Goal: Information Seeking & Learning: Learn about a topic

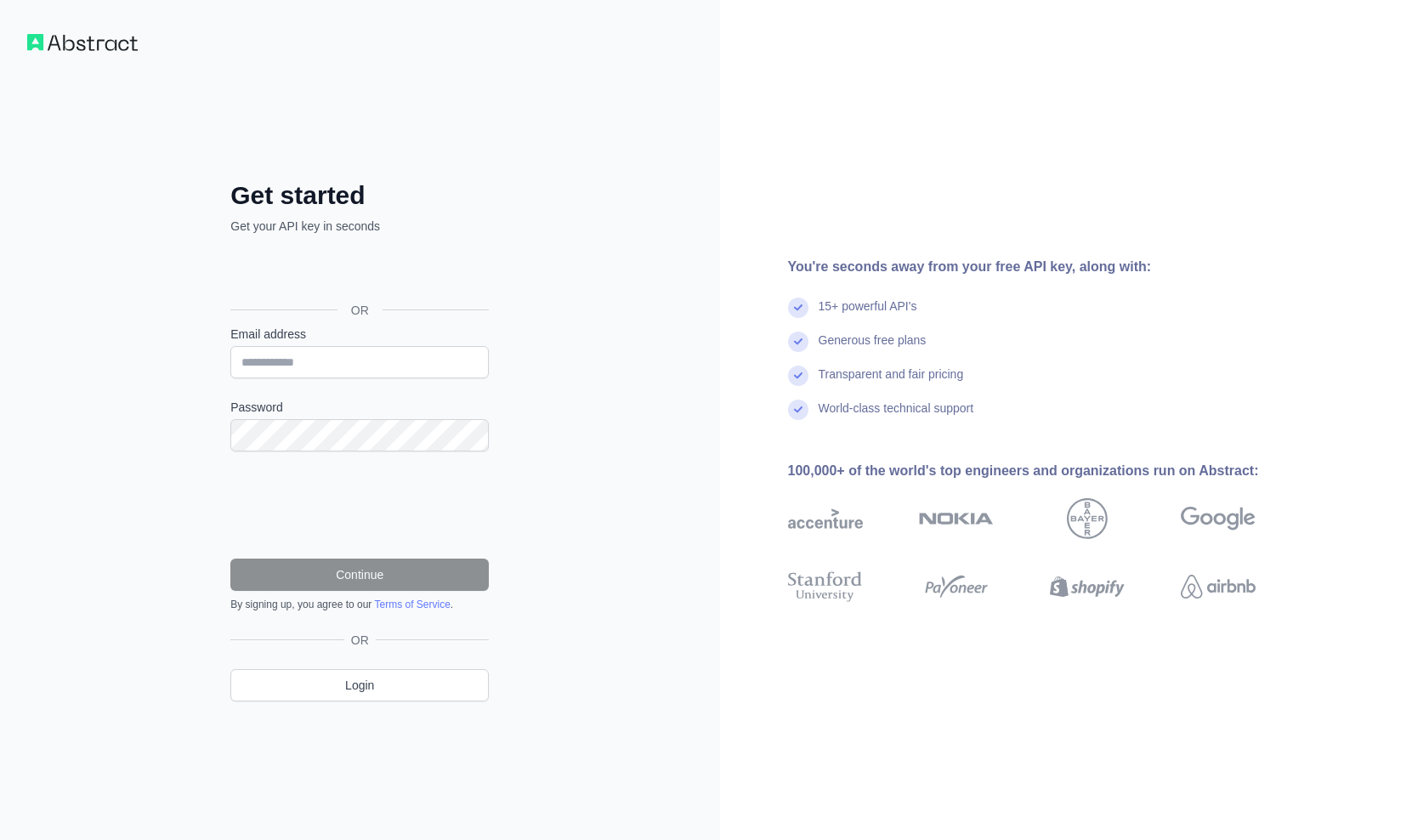
click at [445, 281] on div "Sign in with Google. Opens in new tab" at bounding box center [358, 272] width 255 height 38
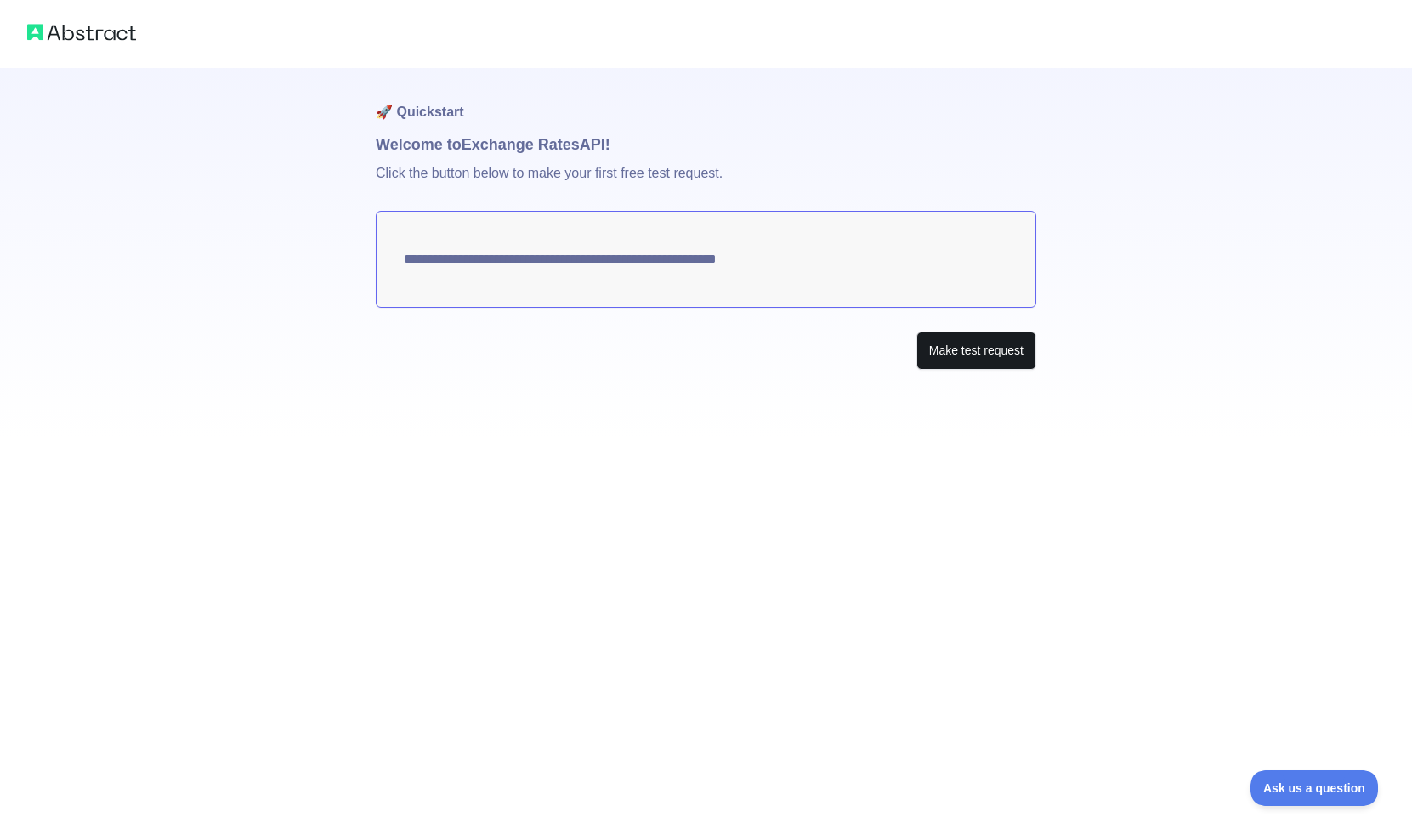
click at [1002, 356] on button "Make test request" at bounding box center [975, 351] width 120 height 38
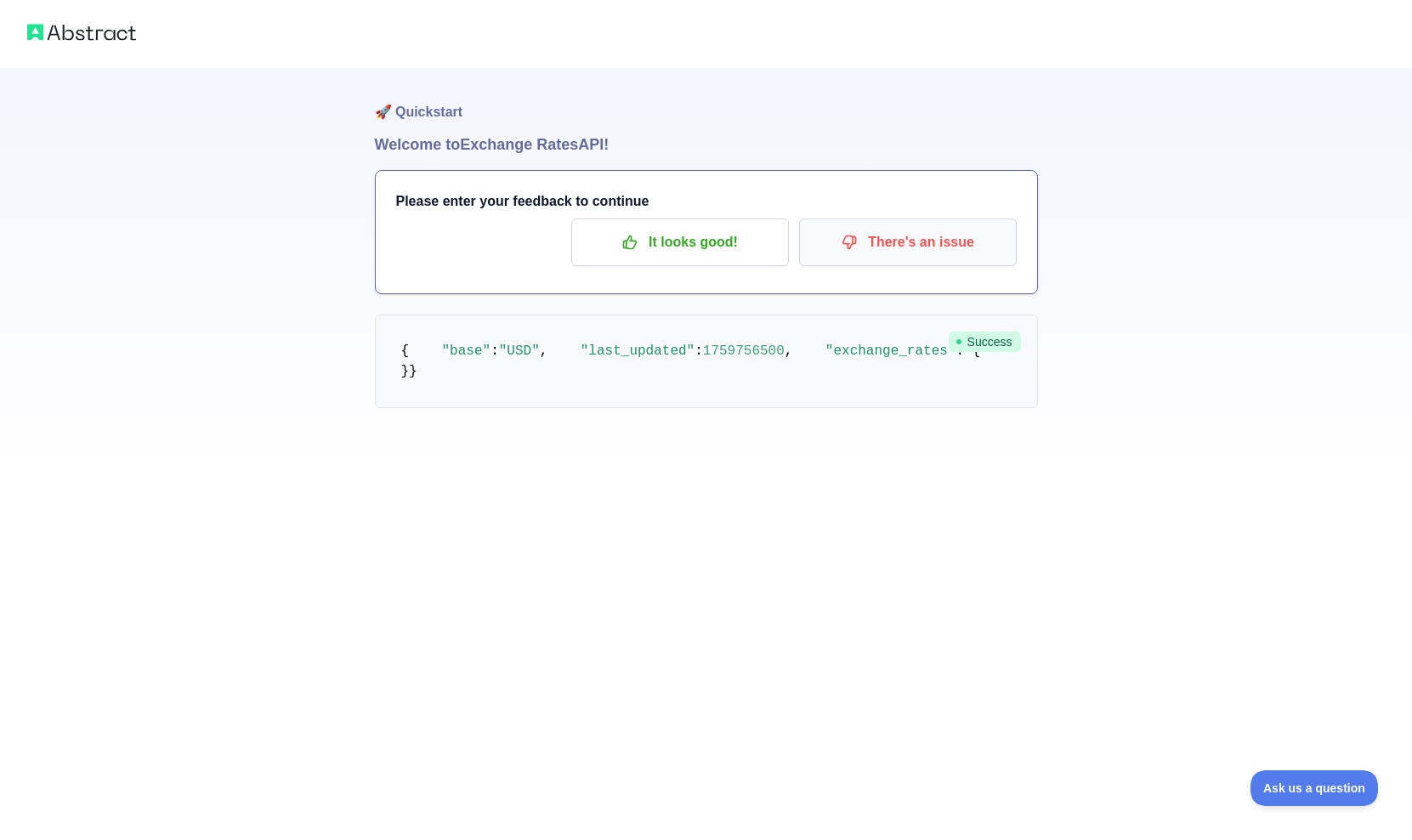
click at [884, 244] on p "There's an issue" at bounding box center [908, 242] width 192 height 29
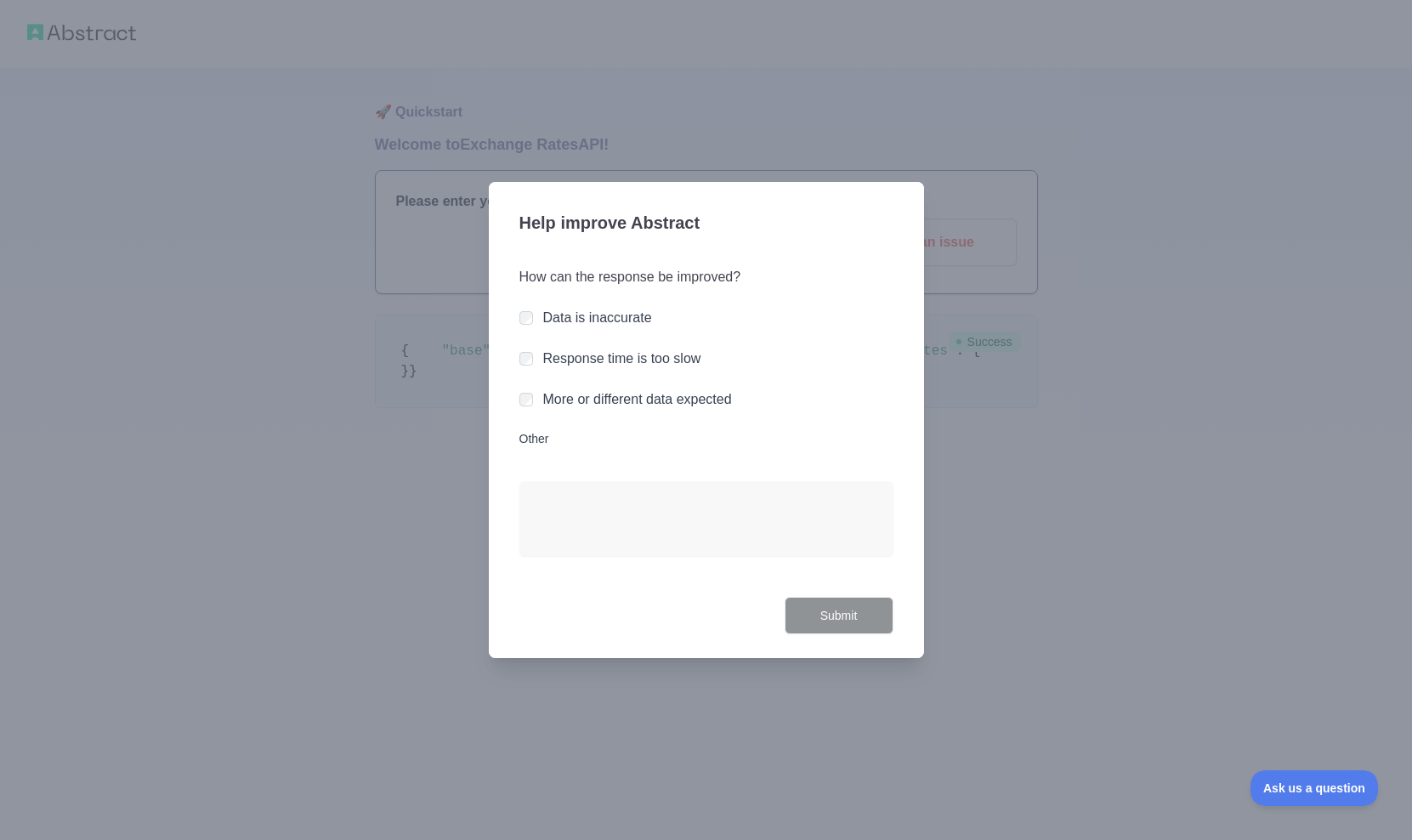
click at [845, 641] on div "Help improve Abstract How can the response be improved? Data is inaccurate Resp…" at bounding box center [706, 420] width 435 height 477
click at [860, 728] on div at bounding box center [706, 420] width 1412 height 840
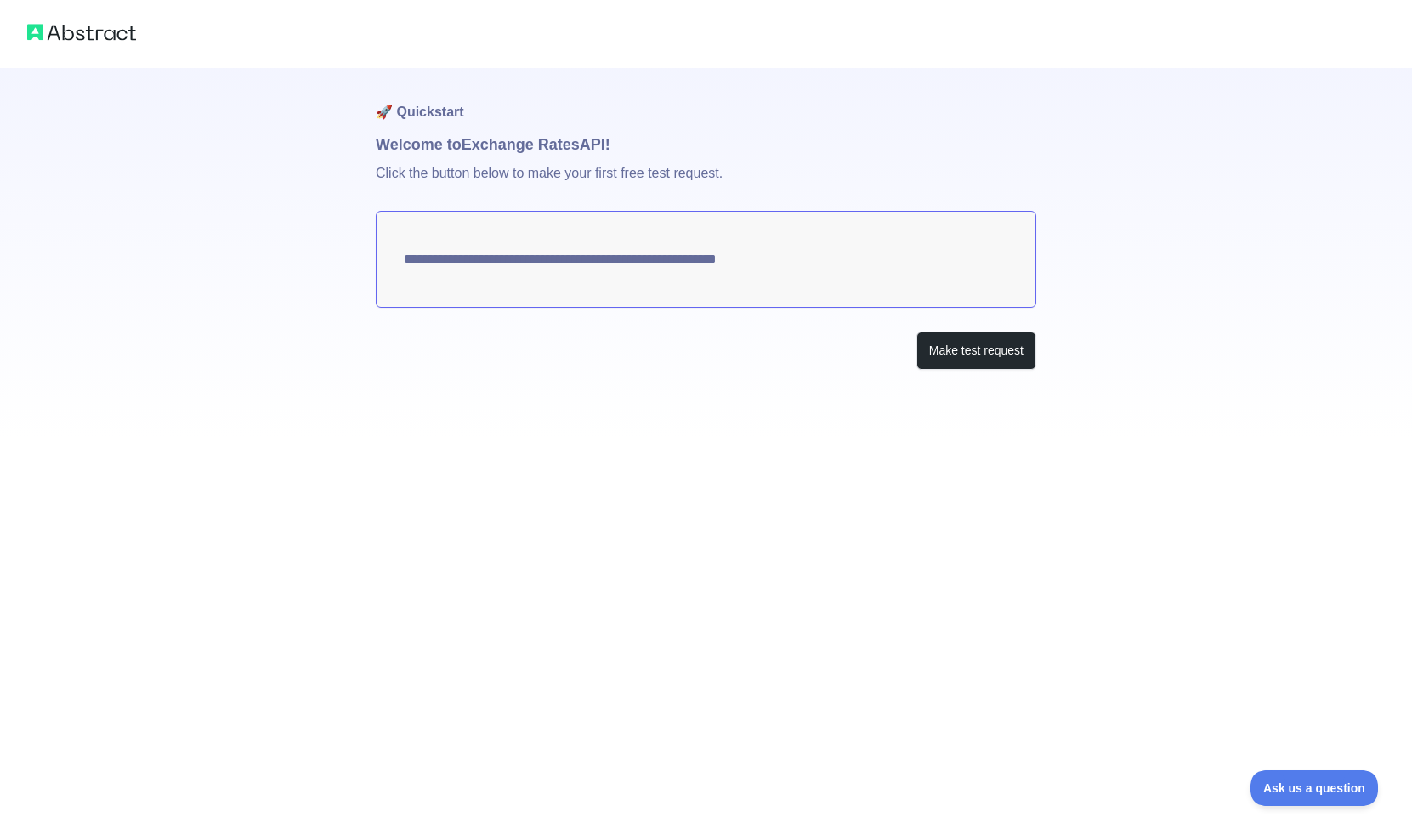
click at [823, 251] on textarea "**********" at bounding box center [706, 258] width 660 height 97
click at [865, 171] on p "Click the button below to make your first free test request." at bounding box center [706, 183] width 660 height 54
click at [88, 37] on img at bounding box center [81, 31] width 109 height 24
click at [34, 29] on img at bounding box center [81, 31] width 109 height 24
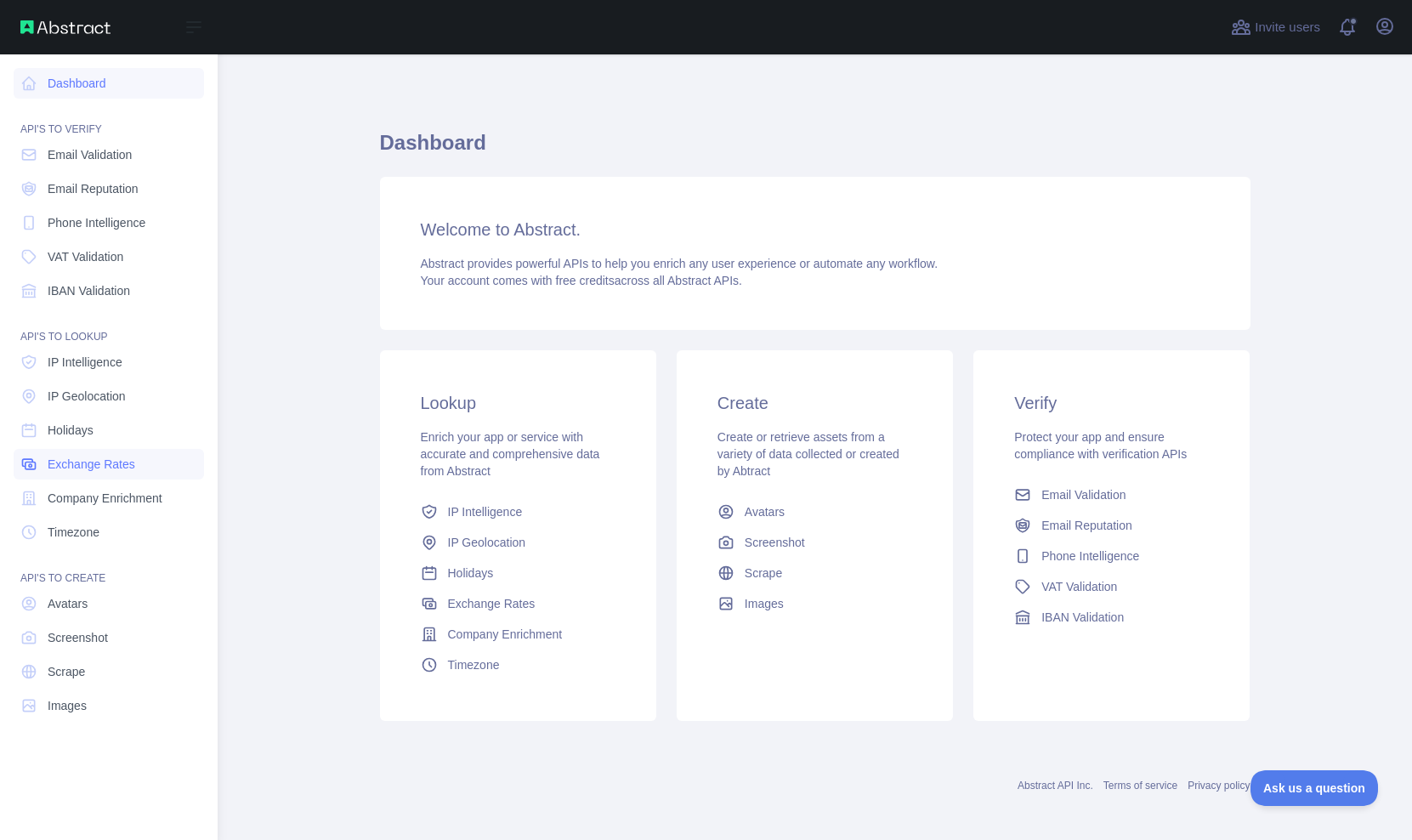
click at [107, 465] on span "Exchange Rates" at bounding box center [92, 464] width 87 height 17
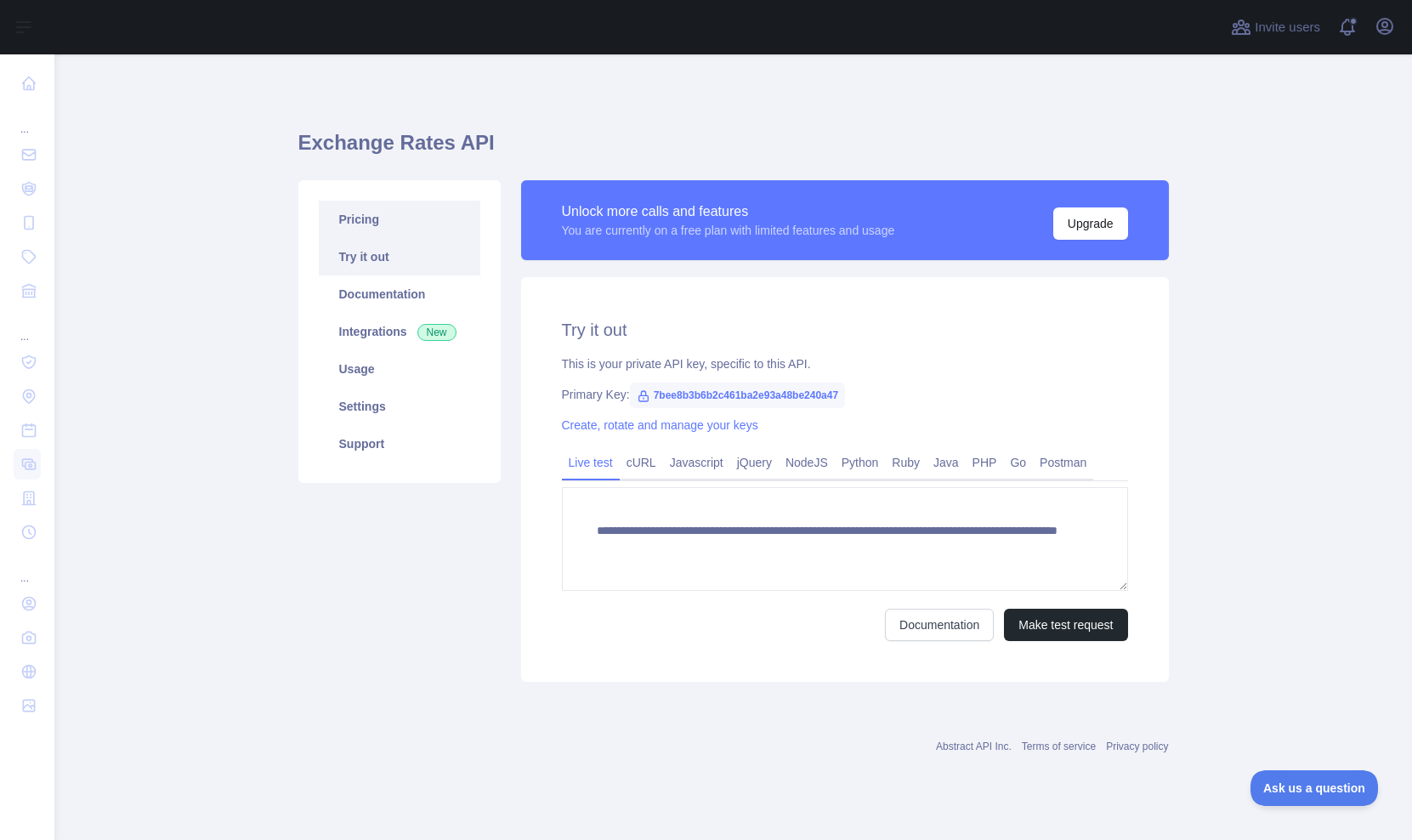
click at [367, 216] on link "Pricing" at bounding box center [399, 219] width 162 height 38
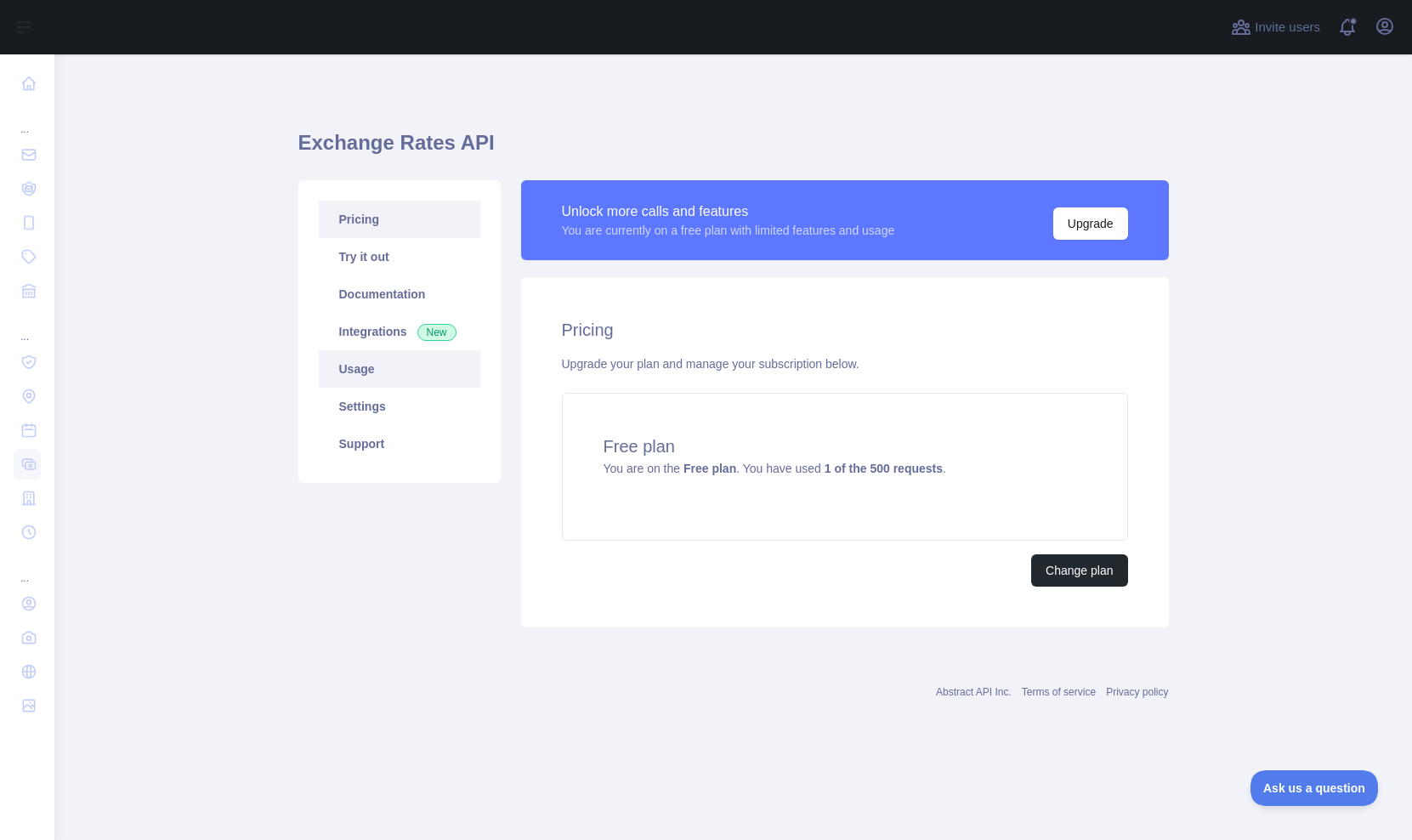
click at [377, 366] on link "Usage" at bounding box center [399, 368] width 162 height 38
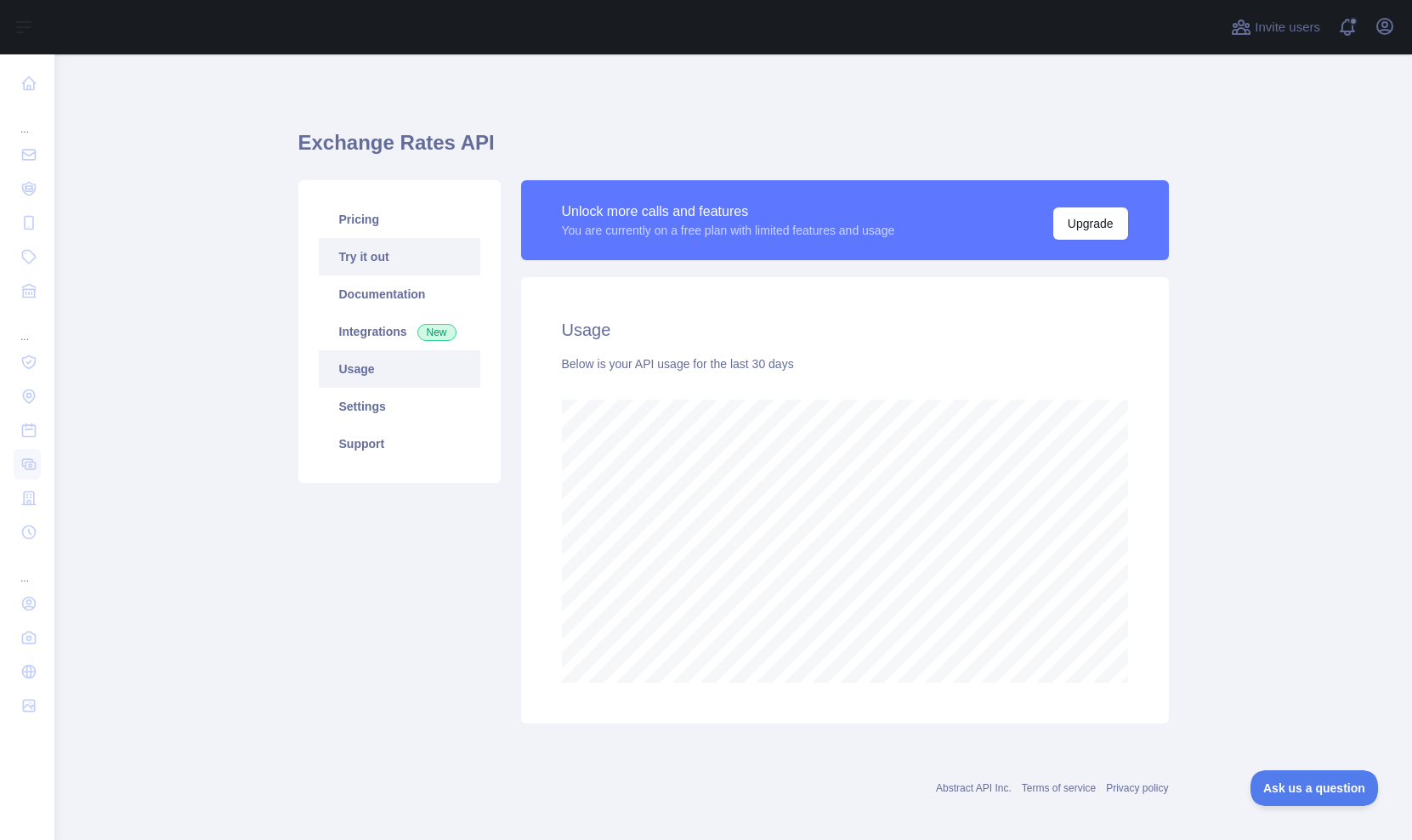
click at [326, 272] on link "Try it out" at bounding box center [399, 257] width 162 height 38
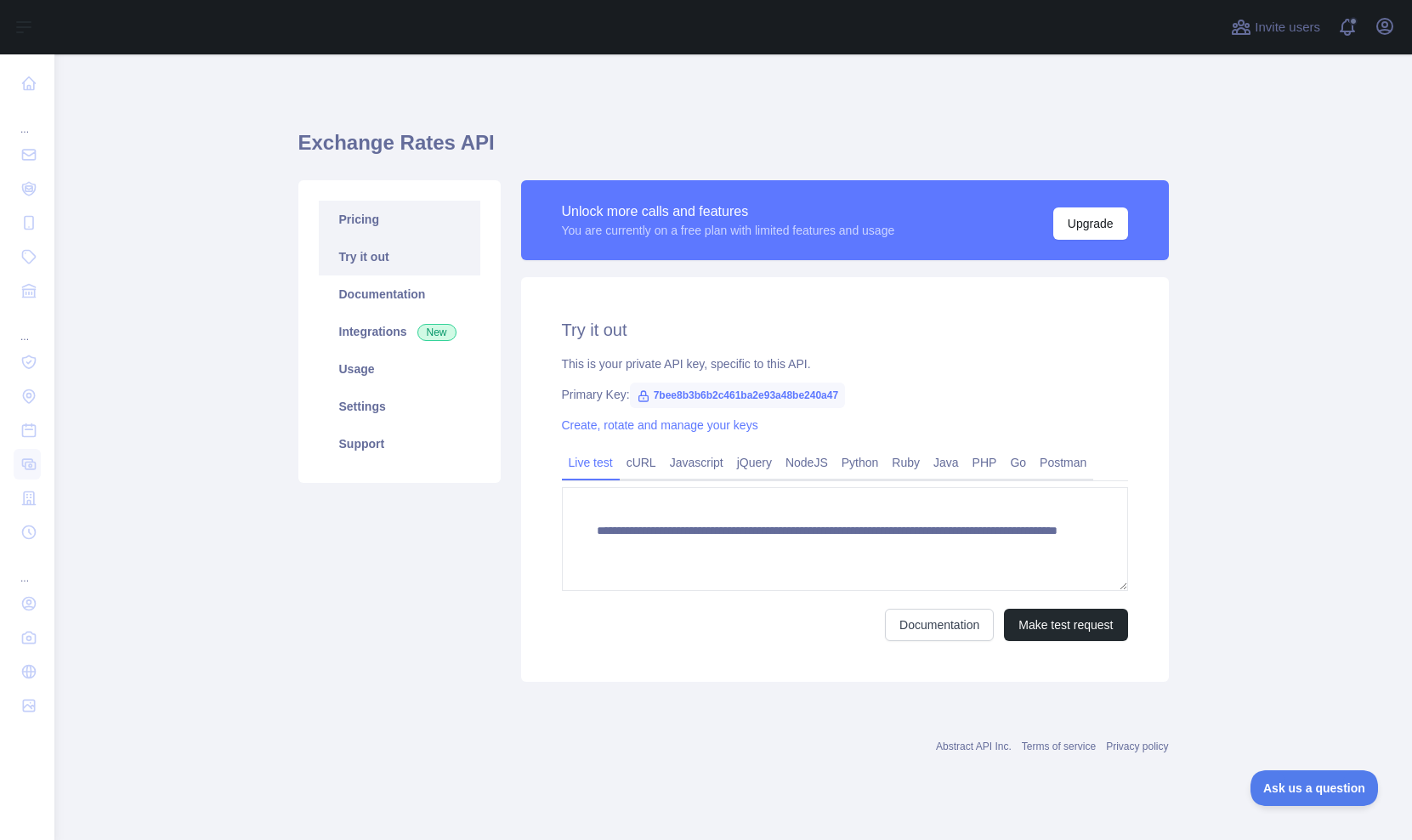
click at [379, 222] on link "Pricing" at bounding box center [399, 219] width 162 height 38
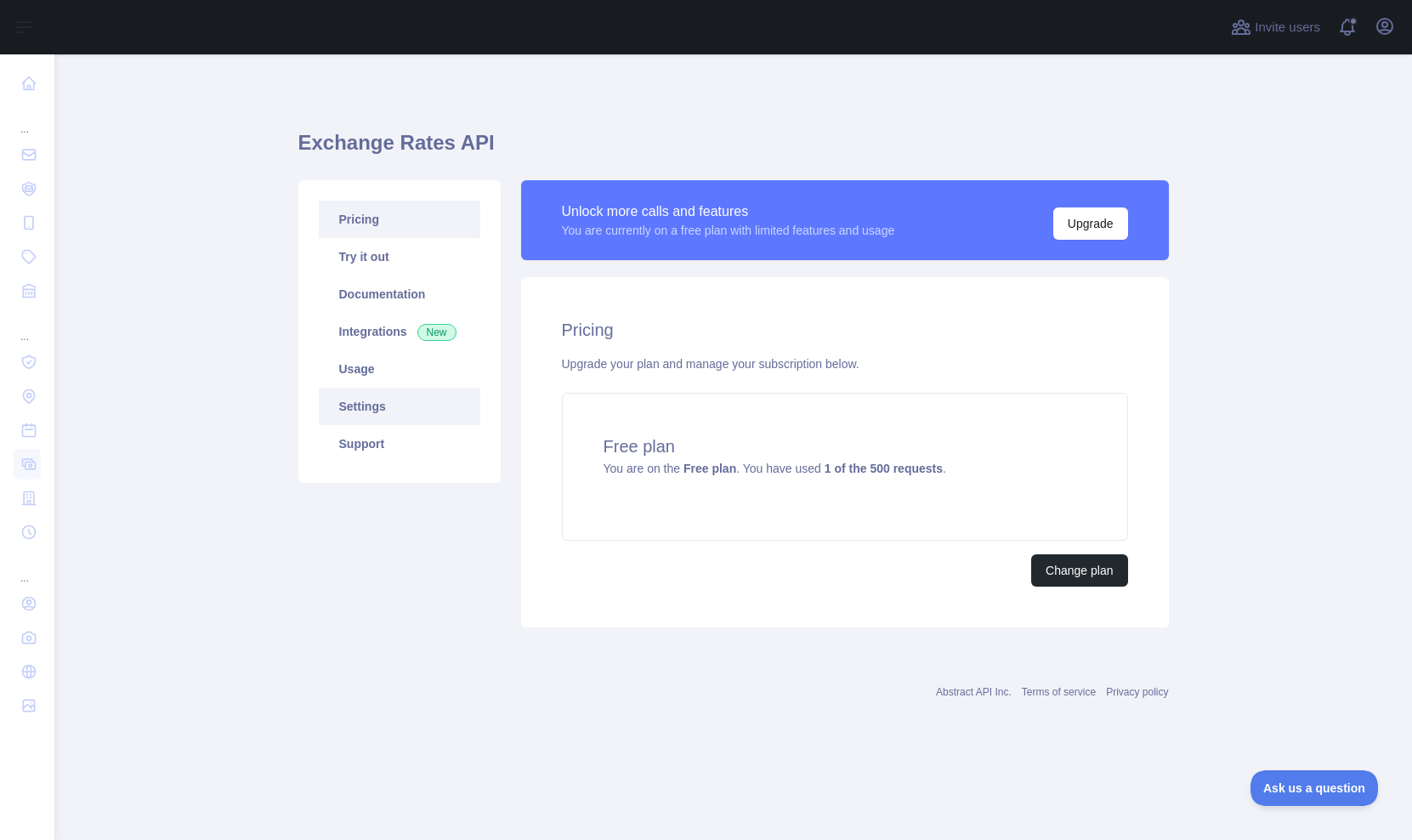
click at [406, 413] on link "Settings" at bounding box center [399, 406] width 162 height 38
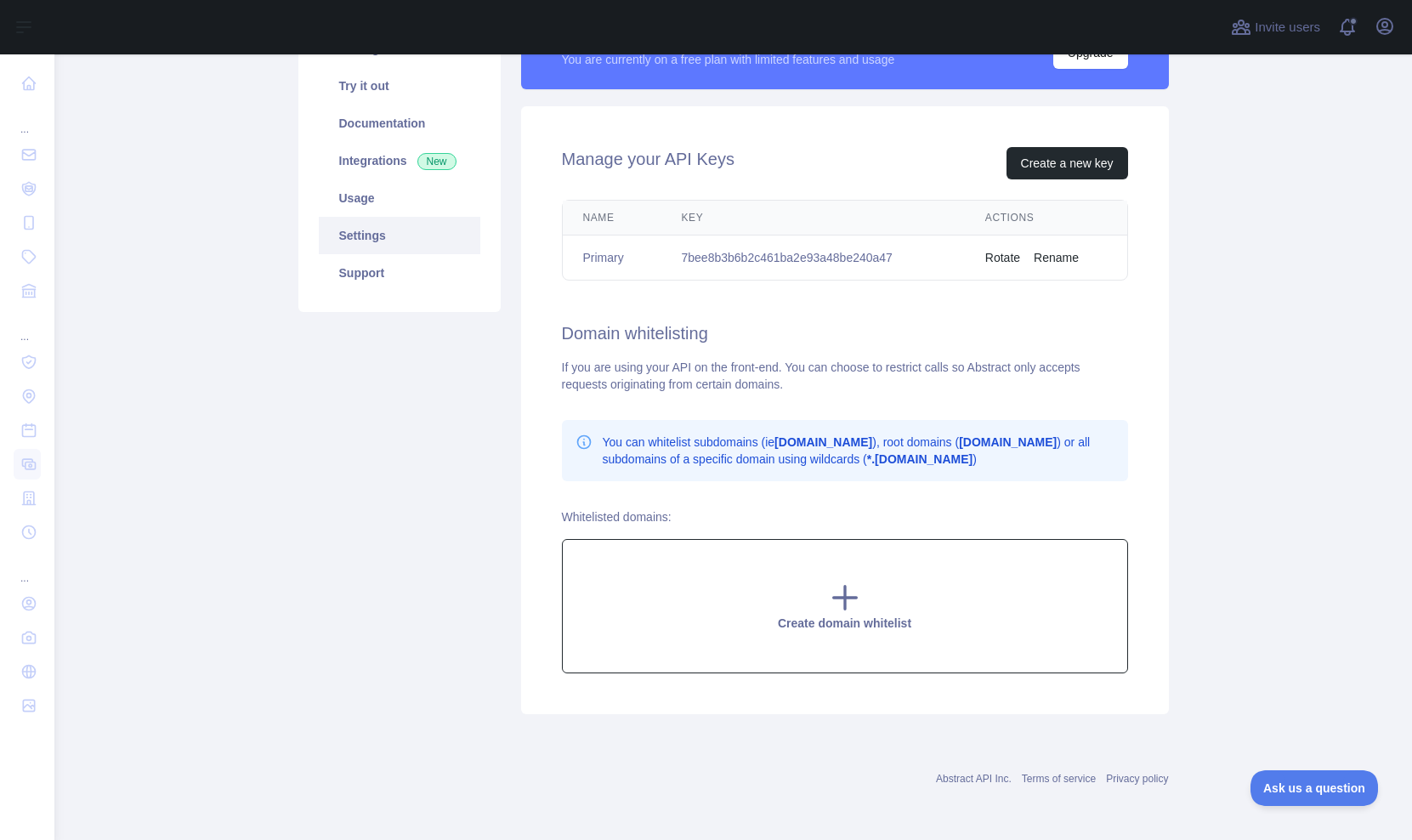
scroll to position [171, 0]
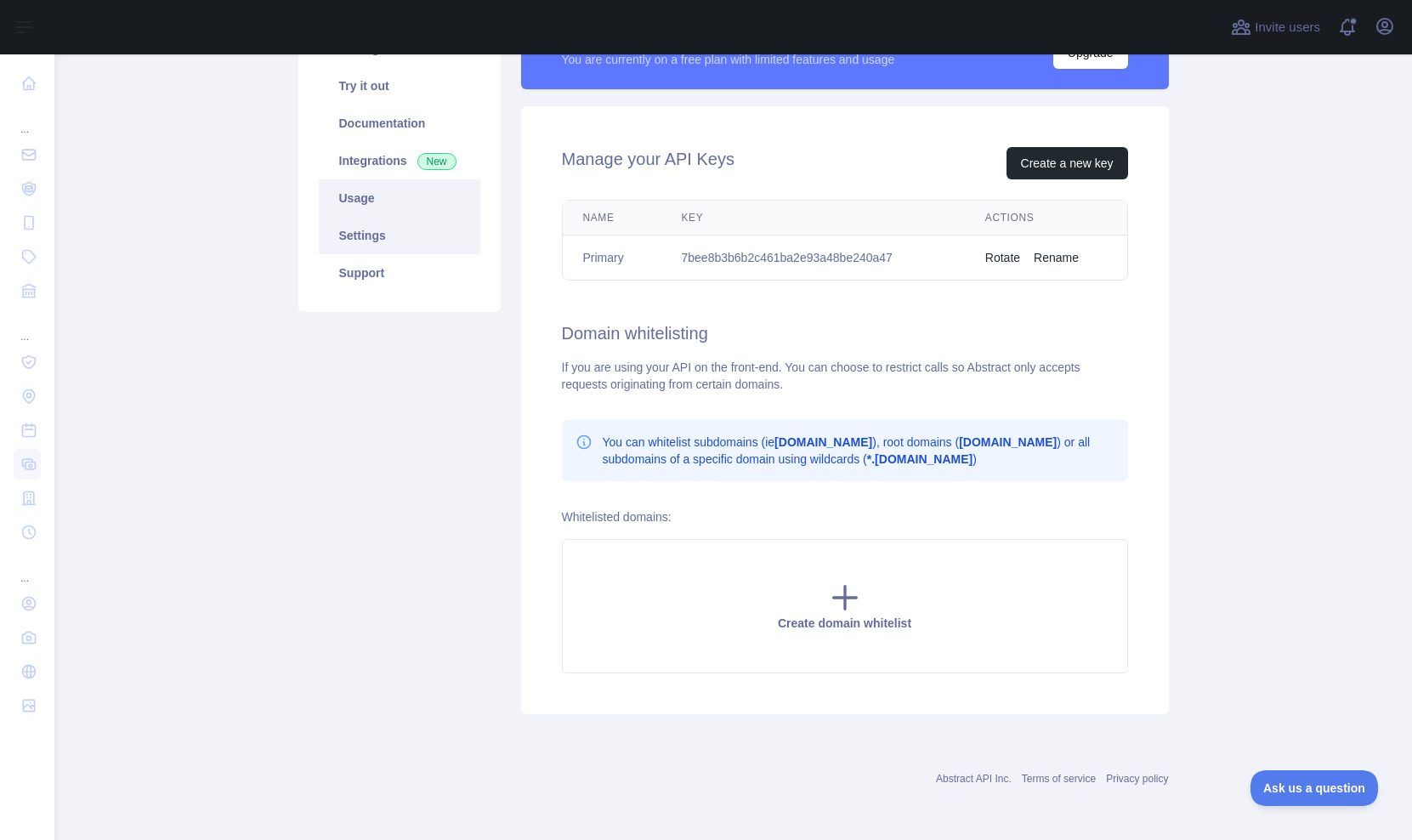
click at [387, 210] on link "Usage" at bounding box center [399, 197] width 162 height 38
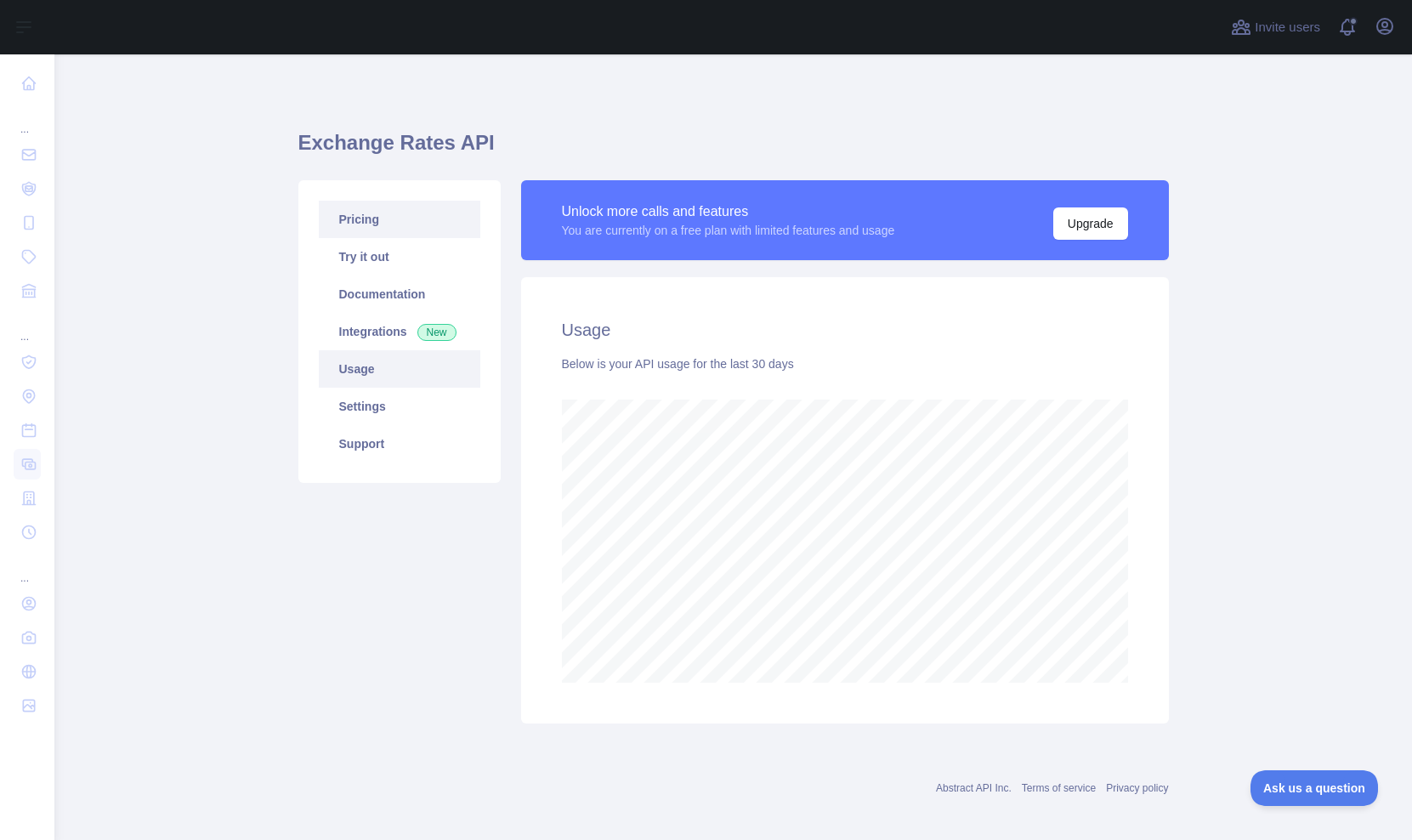
scroll to position [785, 1357]
click at [438, 311] on link "Documentation" at bounding box center [399, 293] width 162 height 38
